Goal: Transaction & Acquisition: Purchase product/service

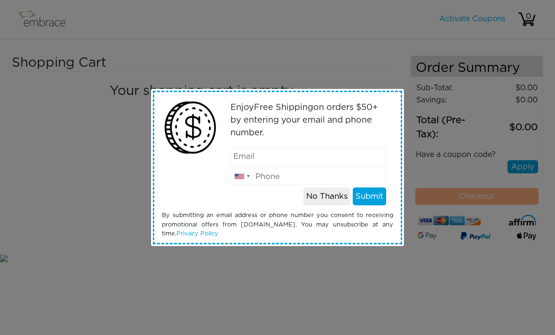
click at [320, 196] on button "No Thanks" at bounding box center [326, 197] width 47 height 18
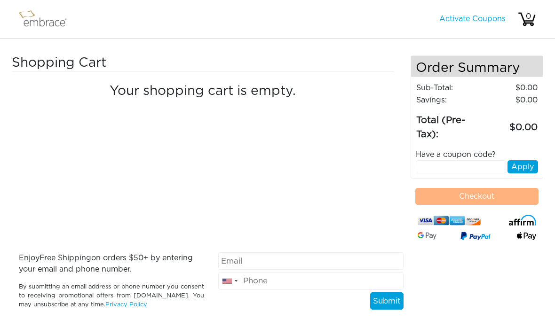
click at [32, 26] on img at bounding box center [46, 20] width 61 height 24
click at [47, 25] on img at bounding box center [46, 20] width 61 height 24
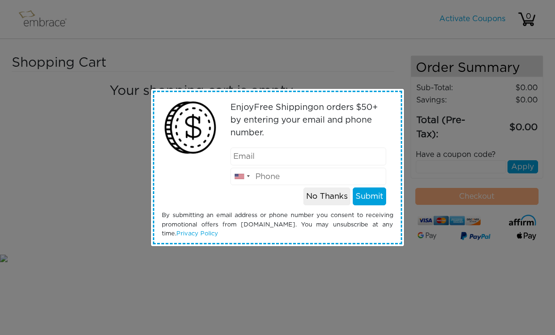
click at [324, 199] on button "No Thanks" at bounding box center [326, 197] width 47 height 18
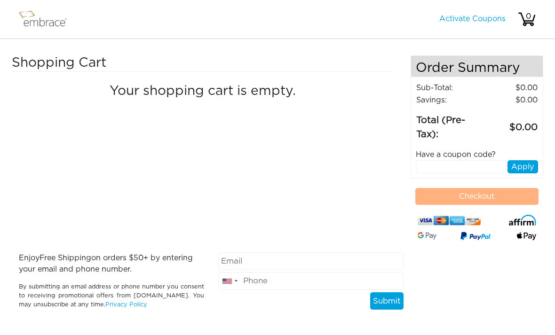
click at [40, 25] on img at bounding box center [46, 20] width 61 height 24
click at [30, 67] on h3 "Shopping Cart" at bounding box center [88, 63] width 152 height 16
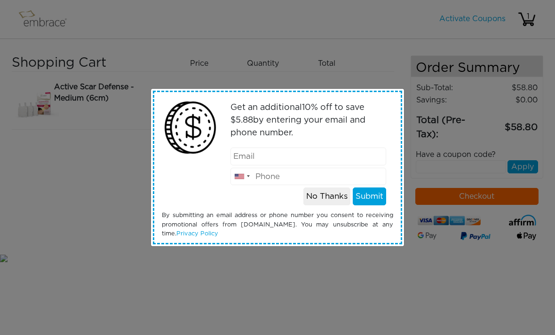
click at [325, 198] on button "No Thanks" at bounding box center [326, 197] width 47 height 18
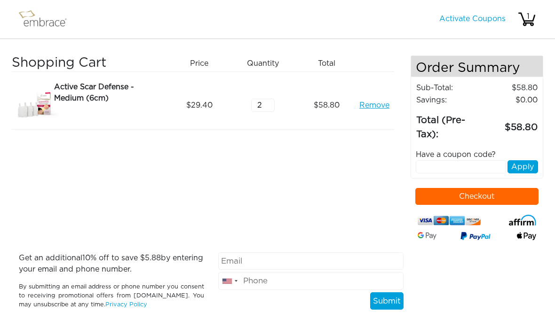
click at [29, 19] on img at bounding box center [46, 20] width 61 height 24
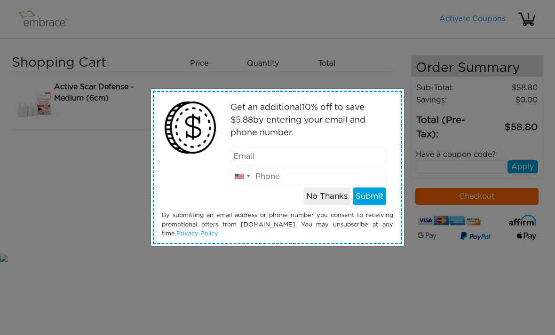
click at [320, 200] on button "No Thanks" at bounding box center [326, 197] width 47 height 18
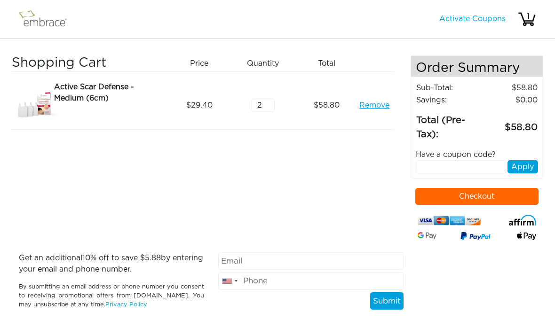
click at [522, 28] on img at bounding box center [526, 19] width 19 height 19
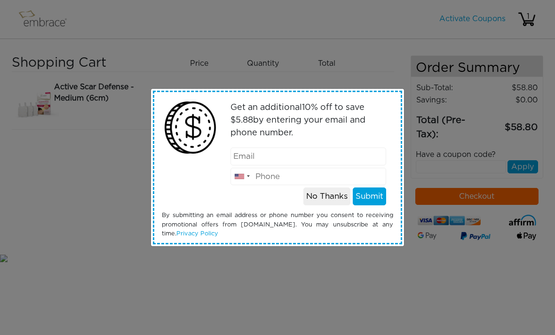
click at [320, 198] on button "No Thanks" at bounding box center [326, 197] width 47 height 18
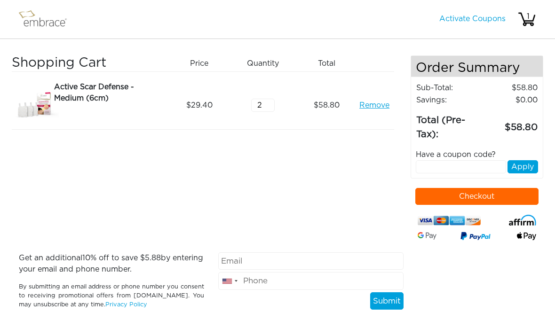
click at [35, 31] on img at bounding box center [46, 20] width 61 height 24
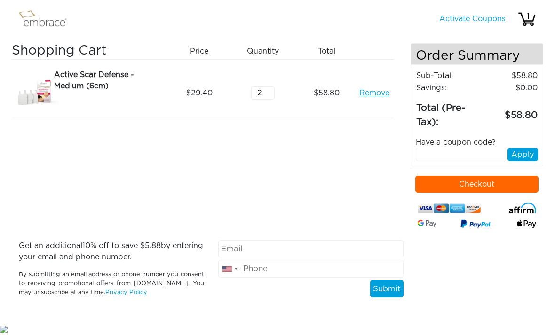
scroll to position [23, 0]
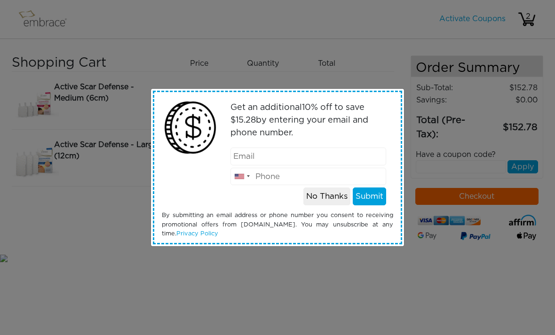
click at [326, 198] on button "No Thanks" at bounding box center [326, 197] width 47 height 18
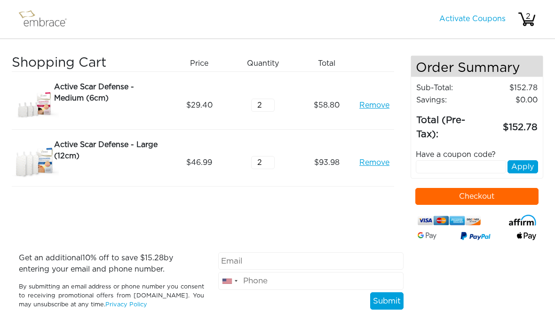
click at [446, 163] on input "text" at bounding box center [461, 166] width 91 height 13
click at [442, 171] on input "text" at bounding box center [461, 166] width 91 height 13
paste input "CRM20OFF"
type input "CRM20OFF"
click at [532, 165] on button "Apply" at bounding box center [522, 166] width 31 height 13
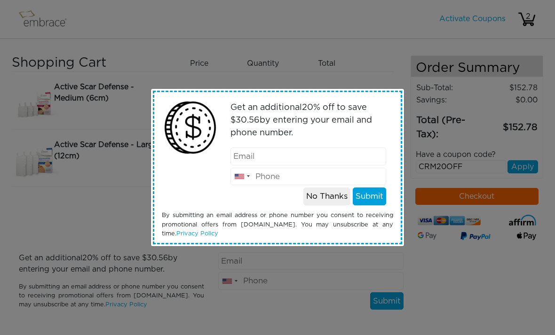
click at [323, 201] on button "No Thanks" at bounding box center [326, 197] width 47 height 18
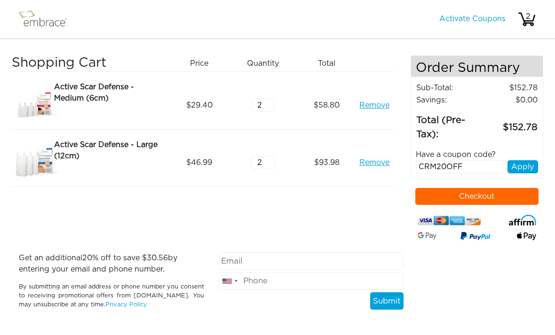
click at [536, 171] on button "Apply" at bounding box center [522, 166] width 31 height 13
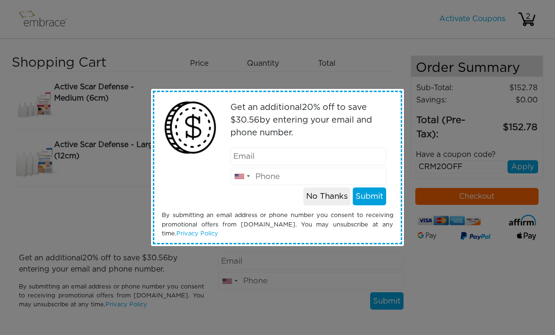
click at [331, 164] on input "email" at bounding box center [308, 157] width 156 height 18
type input "c2lar@icloud.com"
type input "3313305333"
click at [370, 199] on button "Submit" at bounding box center [369, 197] width 33 height 18
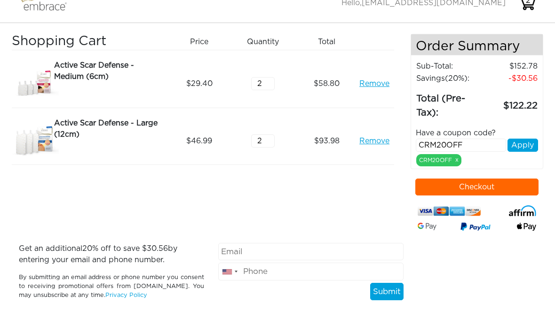
scroll to position [5, 0]
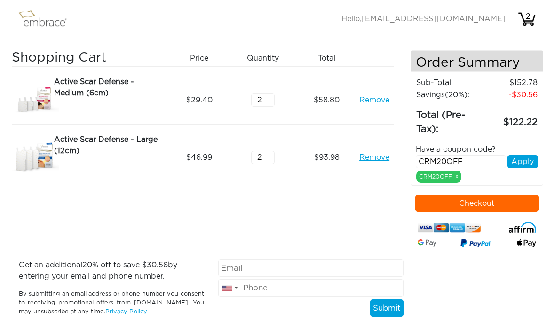
click at [494, 208] on button "Checkout" at bounding box center [477, 203] width 124 height 17
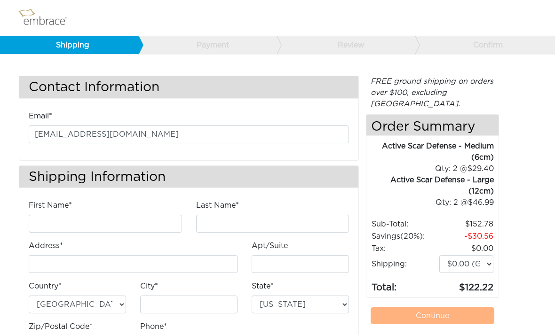
scroll to position [3, 0]
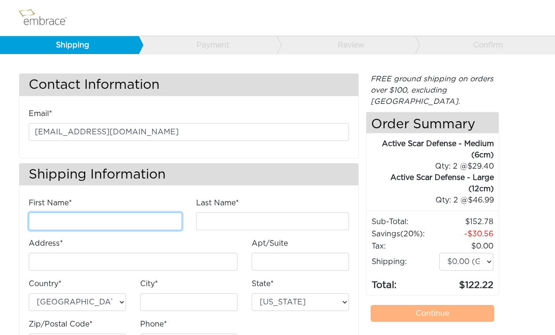
click at [146, 218] on input "First Name*" at bounding box center [105, 222] width 153 height 18
type input "Claudia"
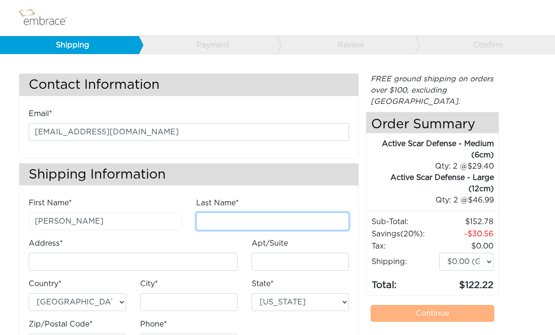
type input "Larison"
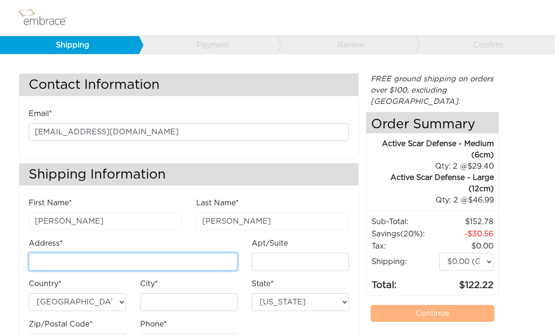
type input "24020 N 127th Way"
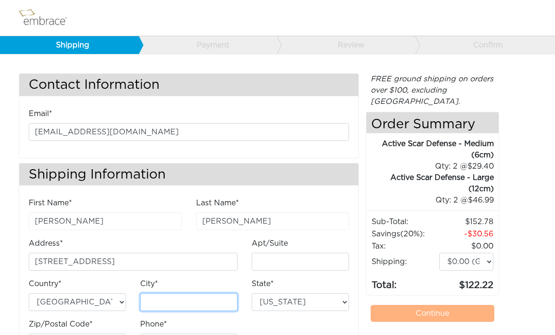
type input "Scottsdale"
select select "AZ"
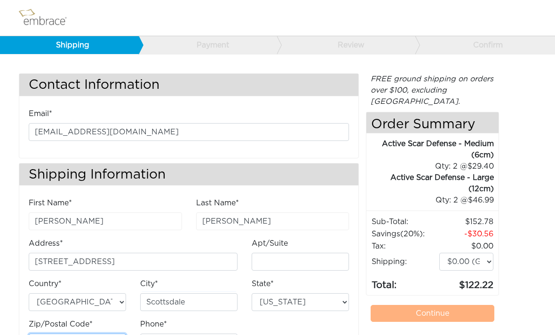
type input "85255"
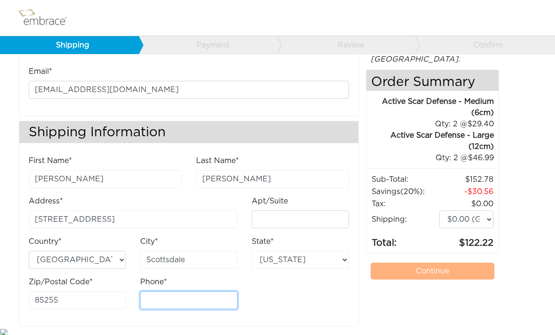
scroll to position [47, 0]
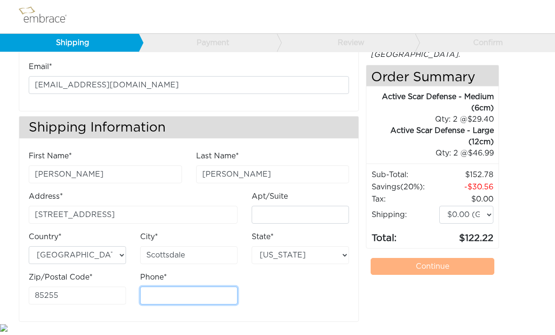
type input "3313305333"
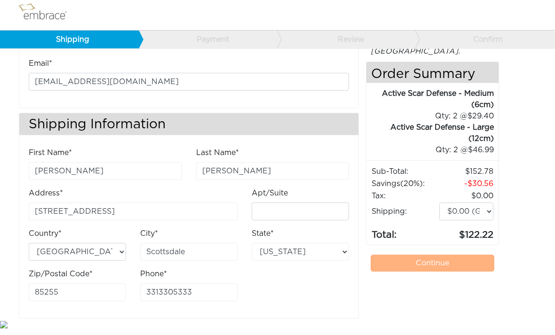
scroll to position [17, 0]
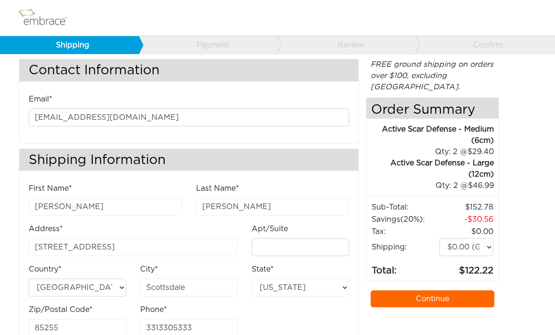
click at [440, 291] on link "Continue" at bounding box center [432, 299] width 124 height 17
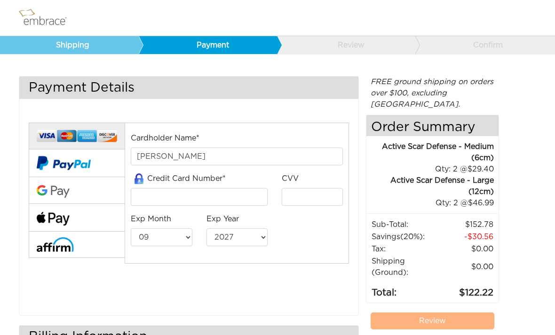
select select "9"
select select "2027"
click at [227, 190] on input "tel" at bounding box center [199, 197] width 137 height 18
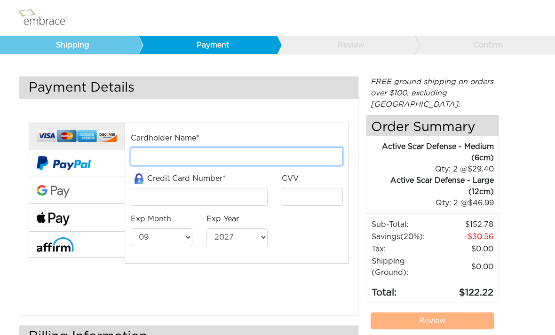
type input "[PERSON_NAME]"
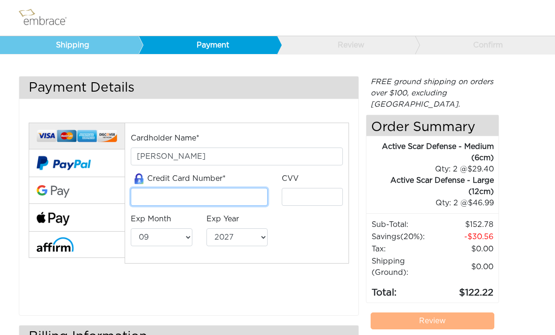
type input "[CREDIT_CARD_NUMBER]"
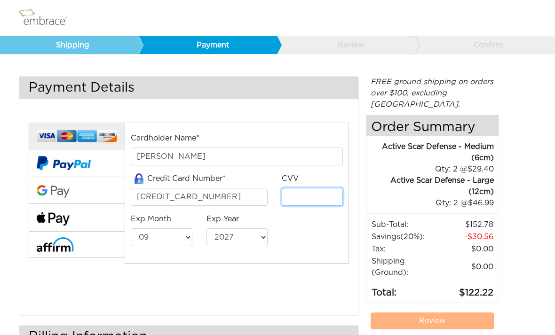
type input "791"
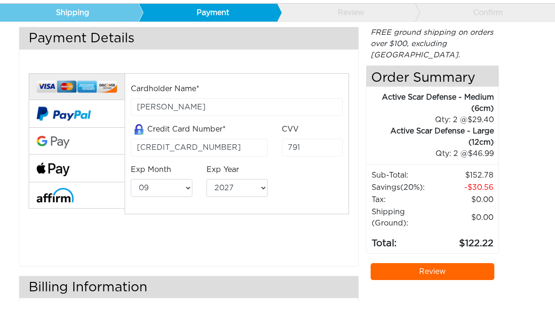
scroll to position [23, 0]
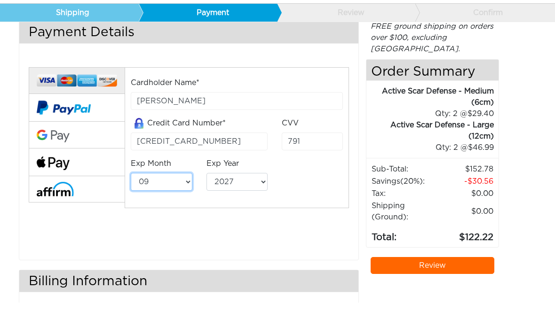
click at [190, 205] on select "01 02 03 04 05 06 07 08 09 10 11 12" at bounding box center [161, 214] width 61 height 18
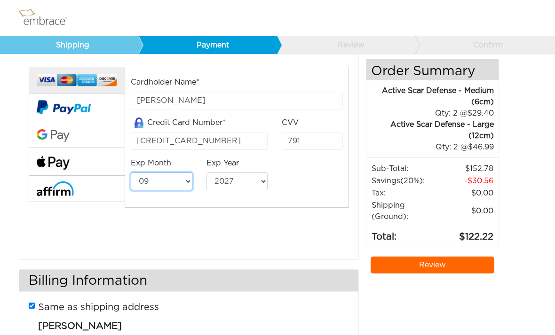
select select "12"
click at [253, 173] on select "2025 2026 2027 2028 2029 2030 2031 2032 2033 2034 2035 2036 2037 2038 2039" at bounding box center [236, 182] width 61 height 18
select select "2025"
click at [455, 257] on link "Review" at bounding box center [432, 265] width 124 height 17
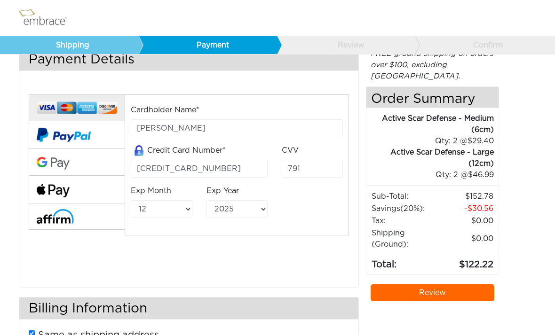
scroll to position [30, 0]
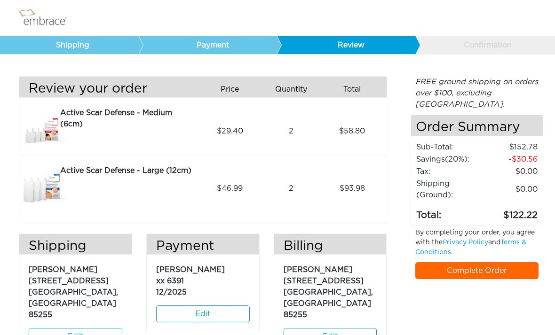
click at [463, 262] on link "Complete Order" at bounding box center [477, 270] width 124 height 17
